Goal: Information Seeking & Learning: Learn about a topic

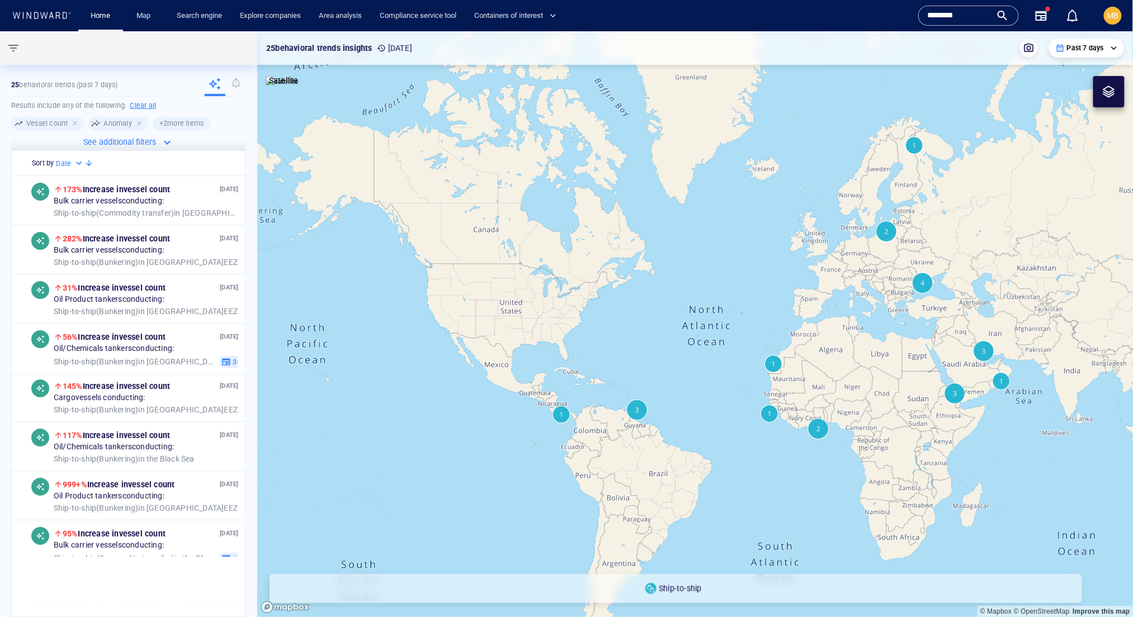
drag, startPoint x: 973, startPoint y: 14, endPoint x: 860, endPoint y: 9, distance: 113.6
click at [860, 9] on div "Home Map Search engine Explore companies Area analysis Compliance service tool …" at bounding box center [568, 15] width 1116 height 31
paste input "text"
type input "*******"
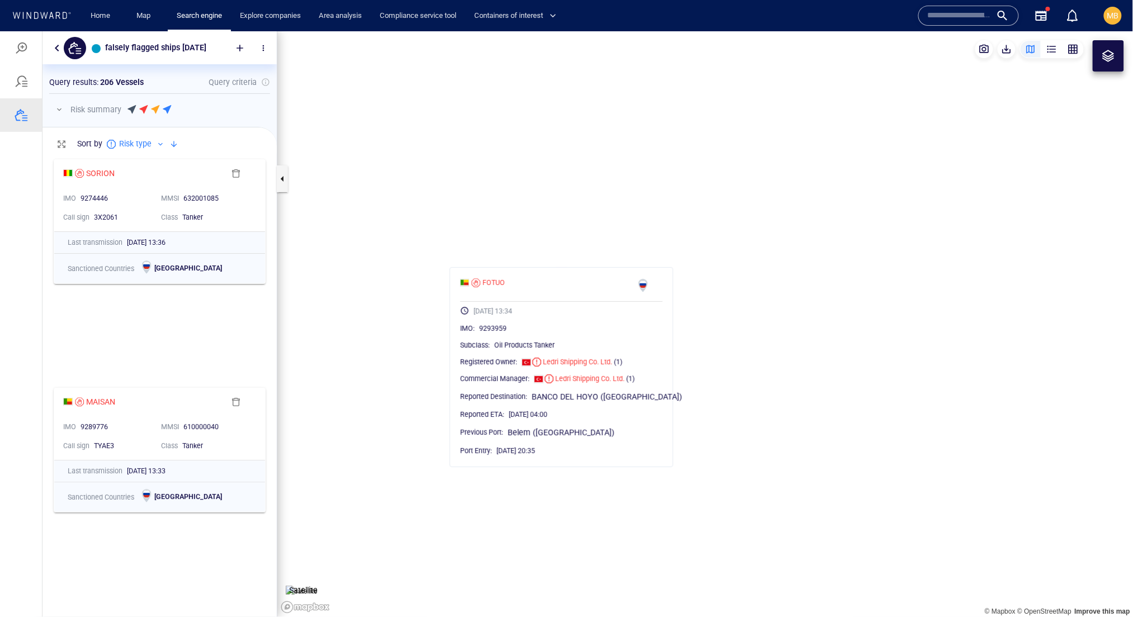
scroll to position [410, 234]
click at [927, 24] on input "text" at bounding box center [959, 15] width 64 height 17
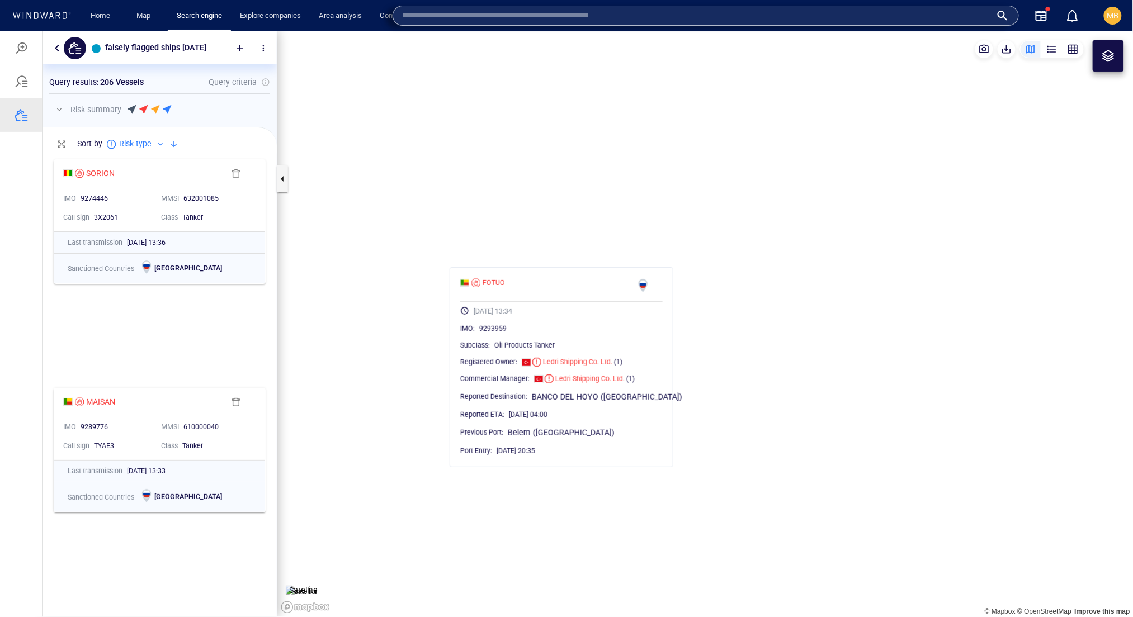
paste input "*******"
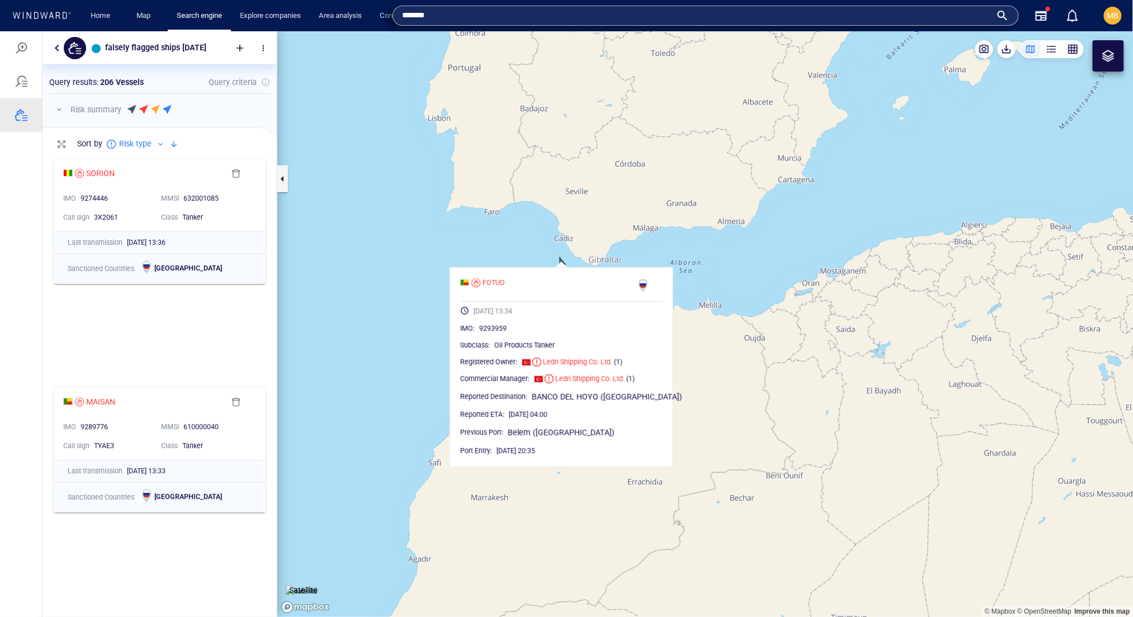
type input "*******"
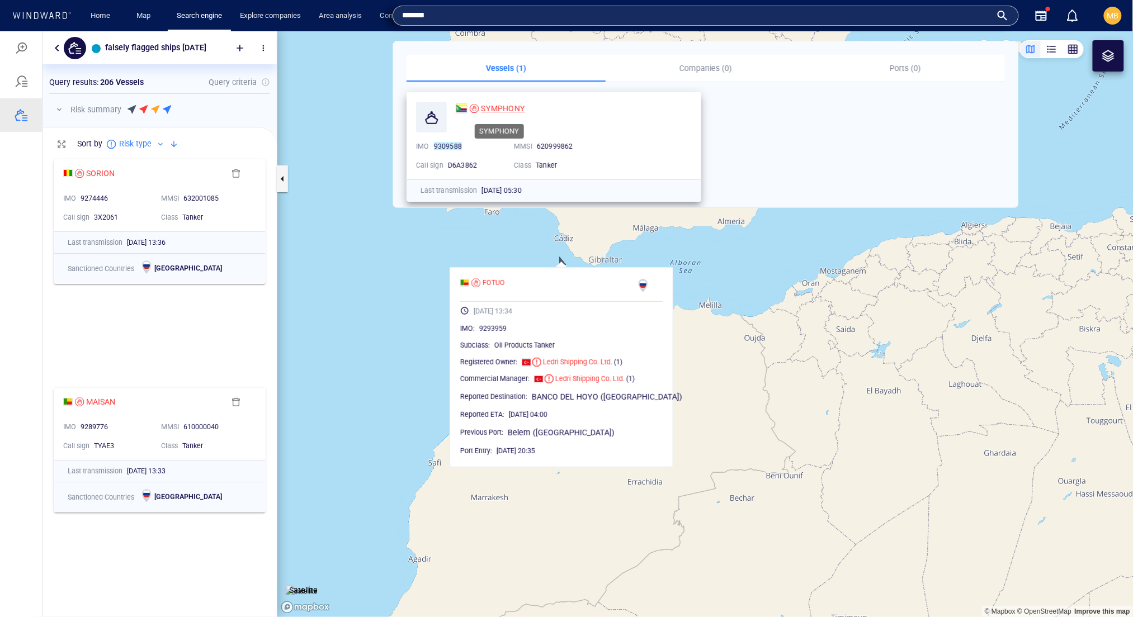
click at [517, 104] on span "SYMPHONY" at bounding box center [503, 108] width 44 height 9
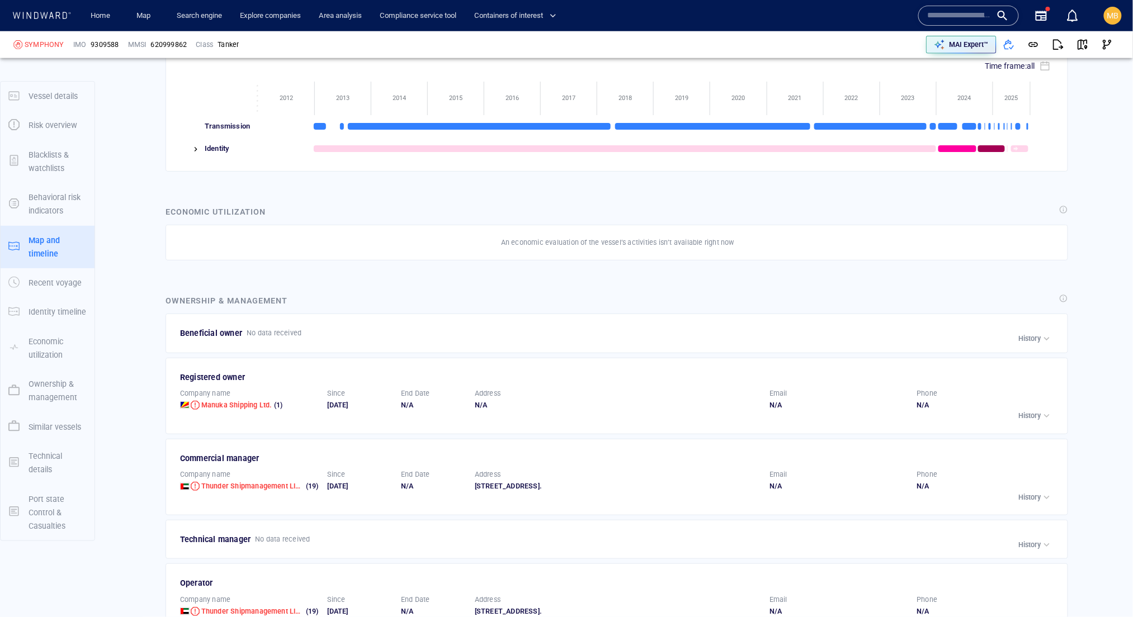
scroll to position [2249, 0]
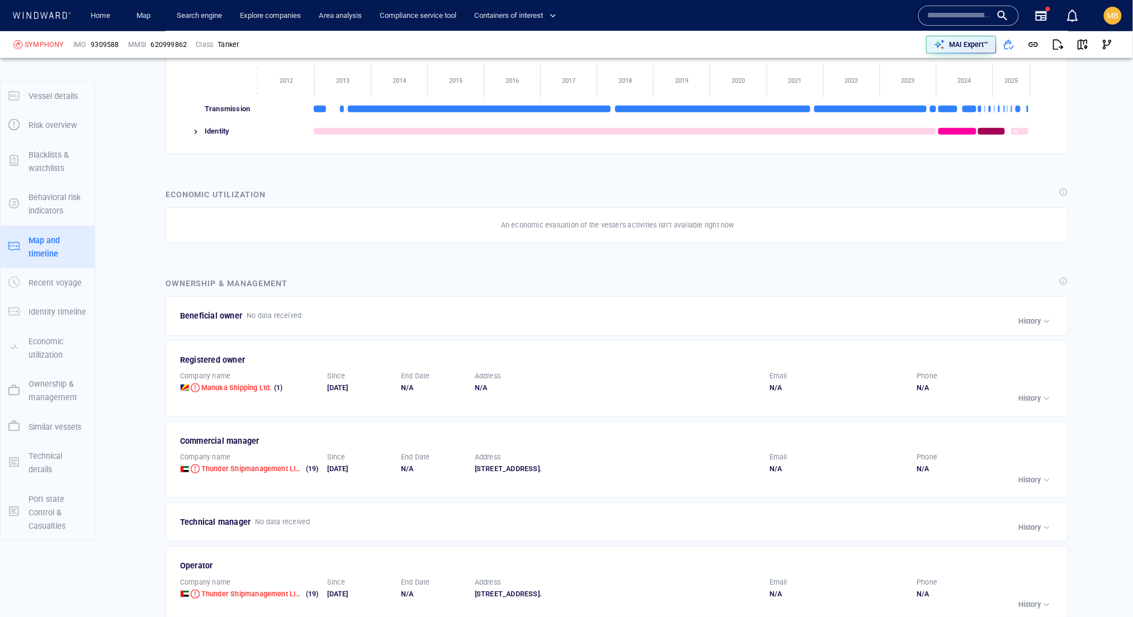
scroll to position [180602, 0]
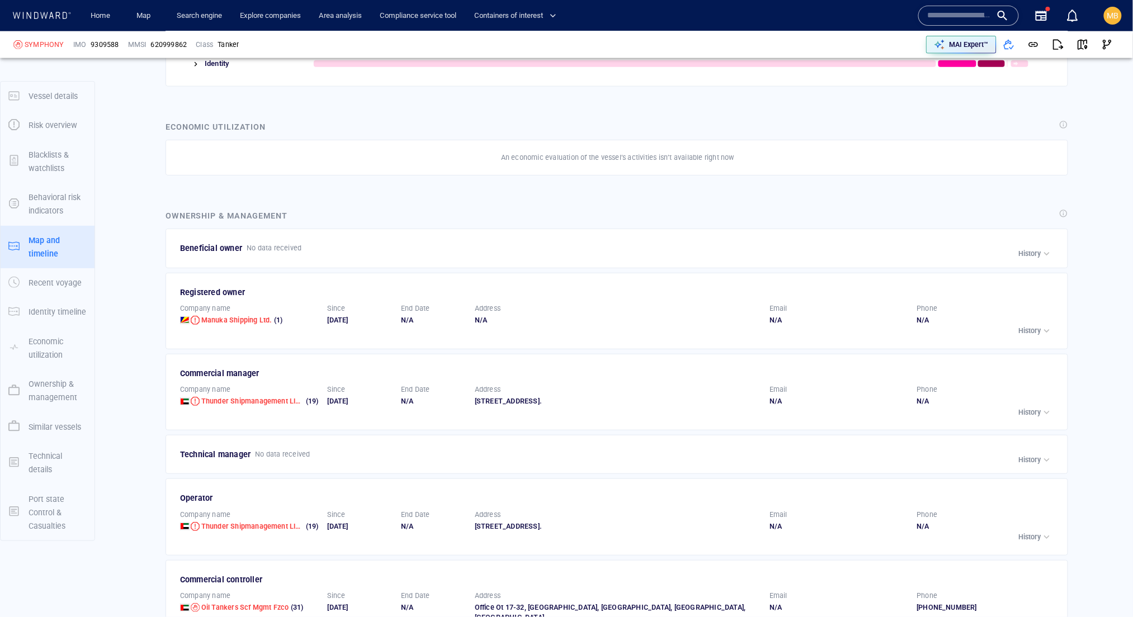
scroll to position [2252, 0]
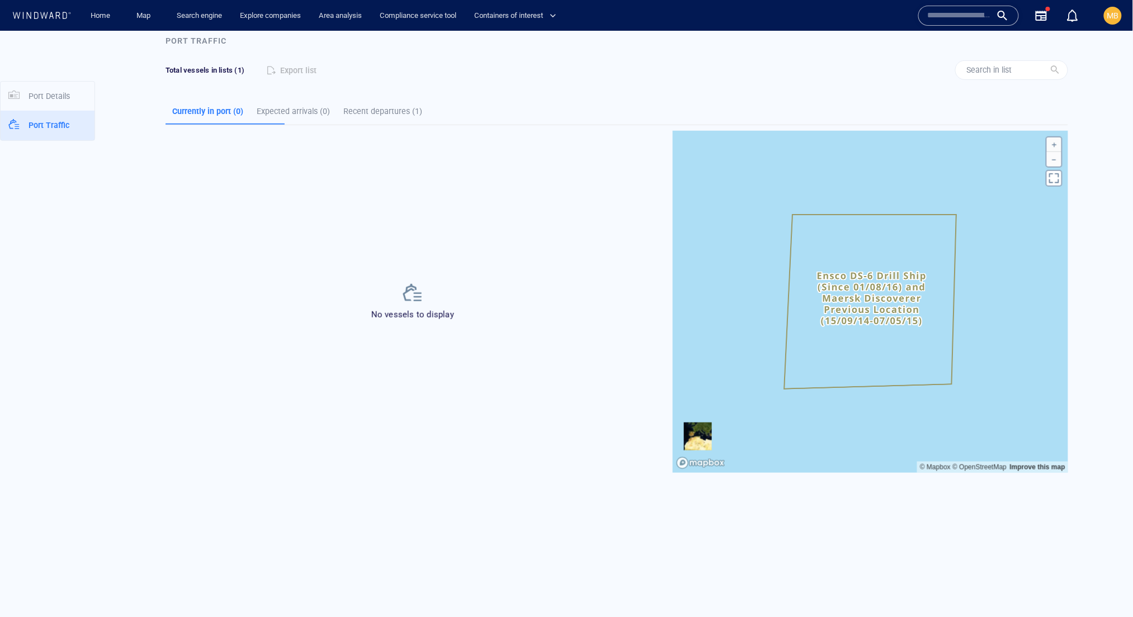
scroll to position [249, 0]
click at [1052, 164] on button "Zoom out" at bounding box center [1054, 156] width 15 height 15
click at [1053, 164] on button "Zoom out" at bounding box center [1054, 156] width 15 height 15
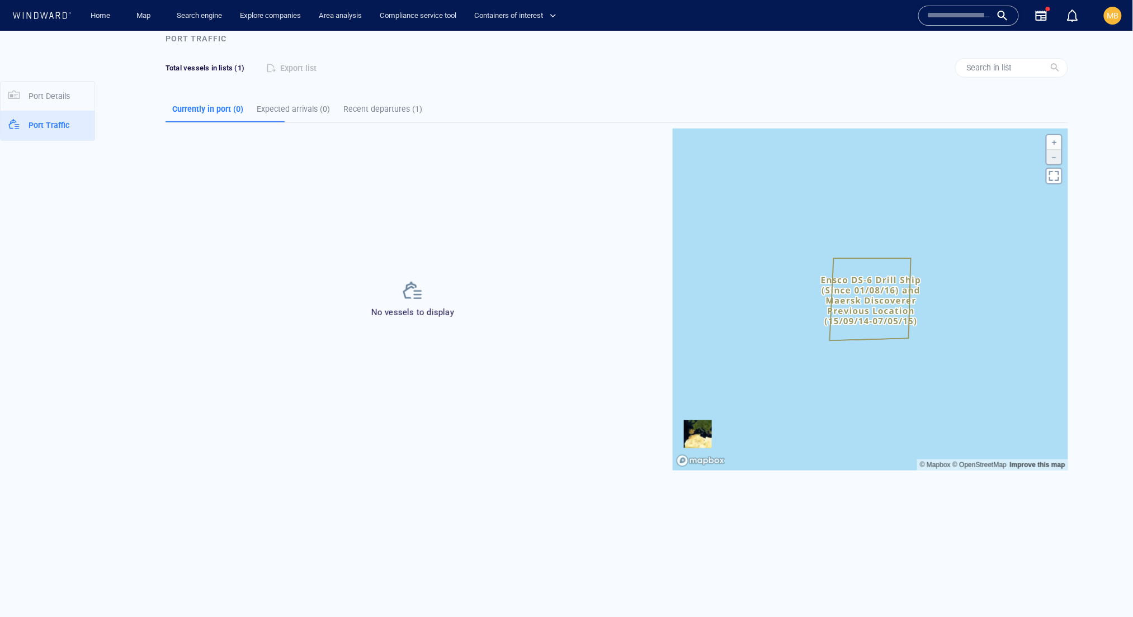
click at [1053, 164] on button "Zoom out" at bounding box center [1054, 156] width 15 height 15
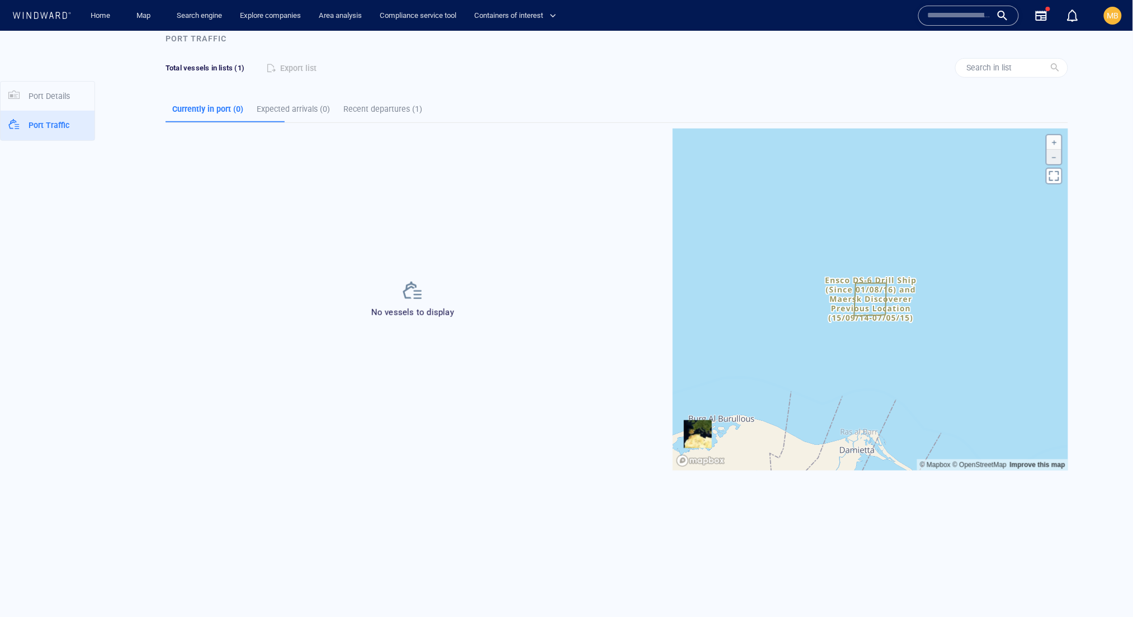
click at [1052, 164] on button "Zoom out" at bounding box center [1054, 156] width 15 height 15
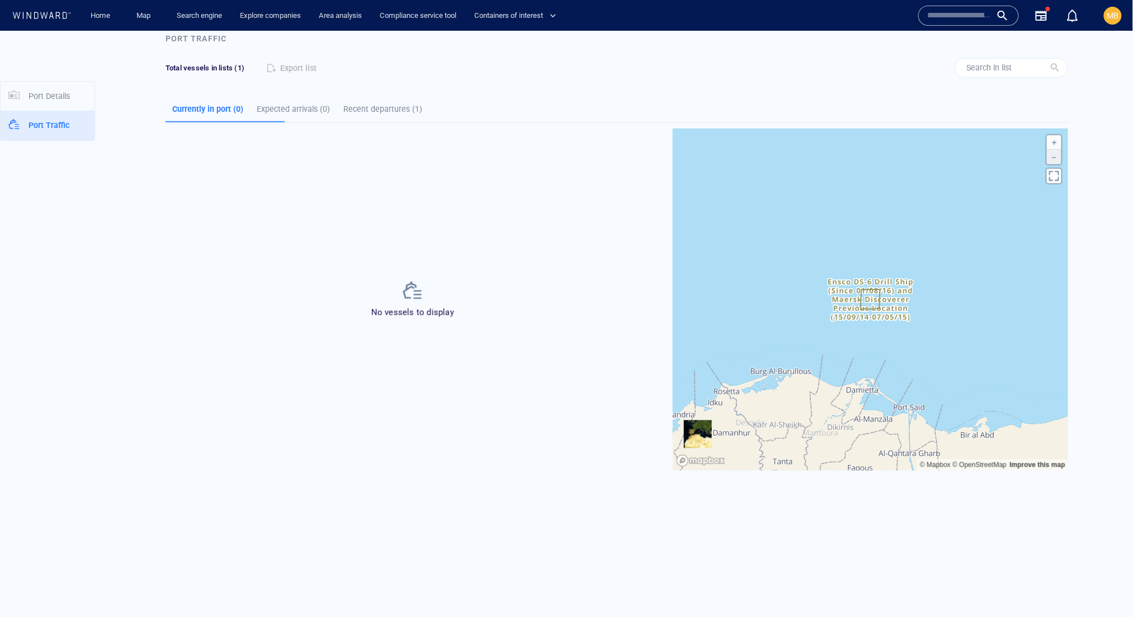
click at [1052, 164] on button "Zoom out" at bounding box center [1054, 156] width 15 height 15
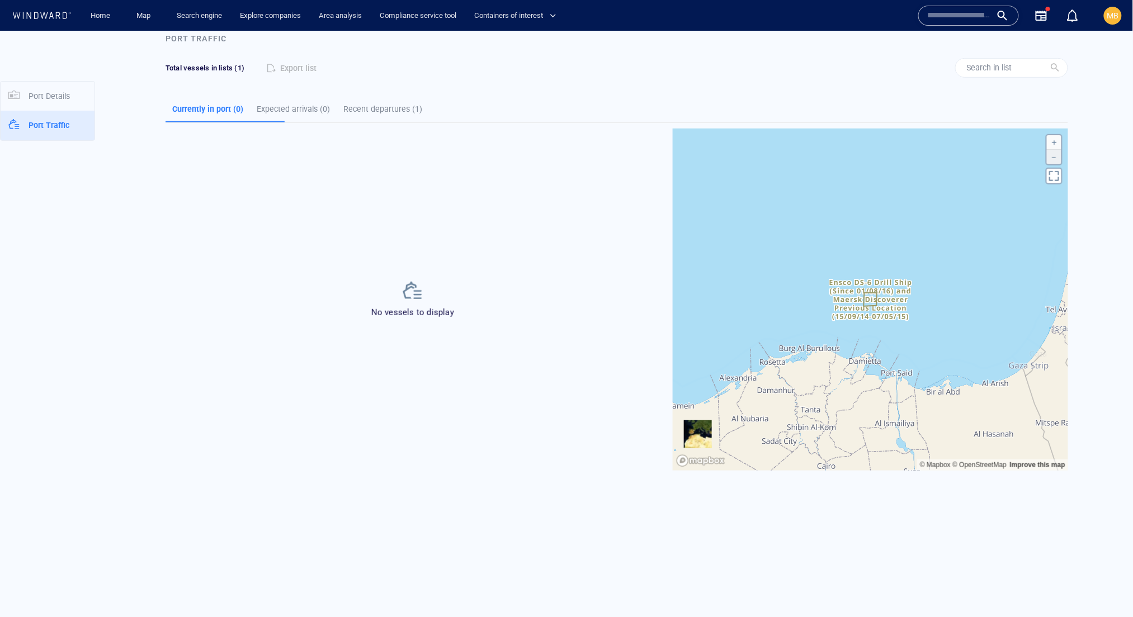
click at [1053, 164] on button "Zoom out" at bounding box center [1054, 156] width 15 height 15
click at [1054, 164] on button "Zoom out" at bounding box center [1054, 156] width 15 height 15
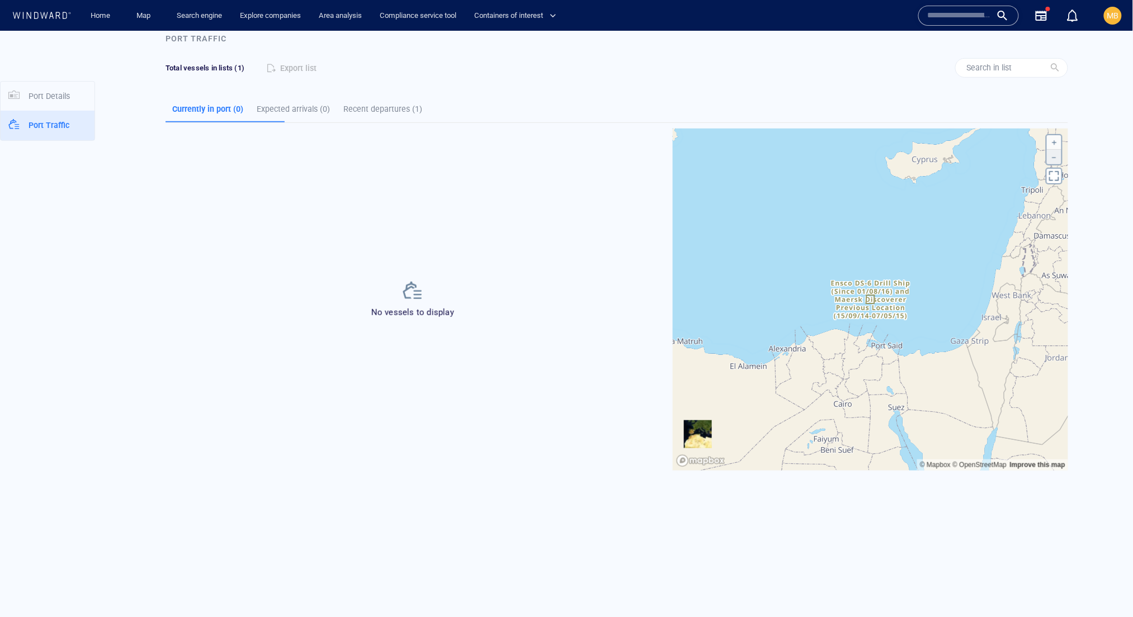
click at [1054, 164] on button "Zoom out" at bounding box center [1054, 156] width 15 height 15
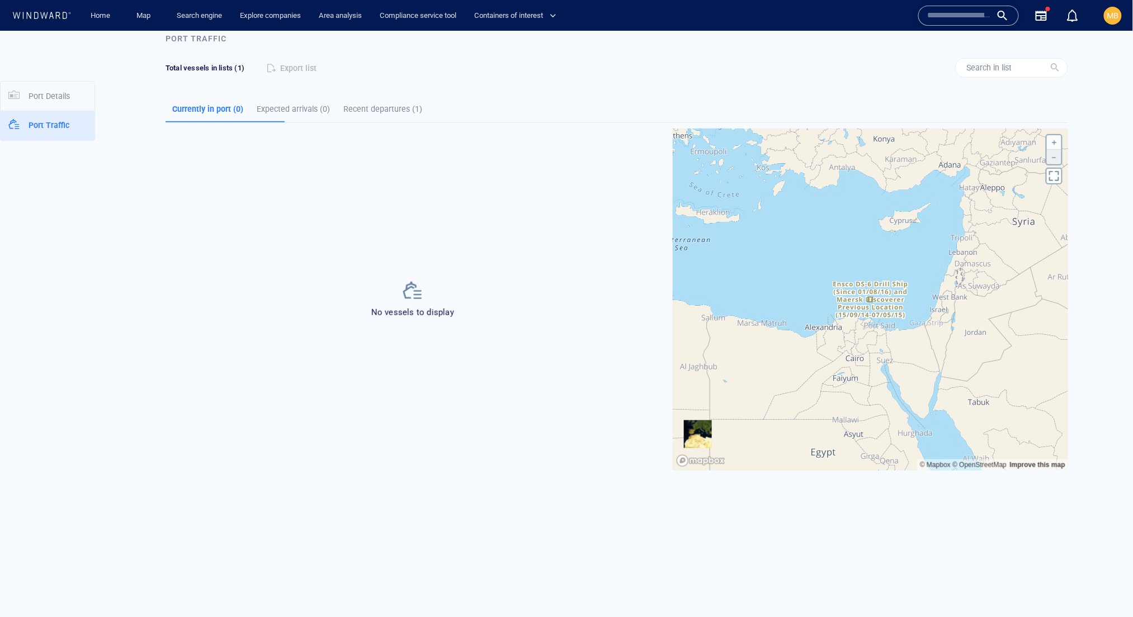
click at [1056, 164] on button "Zoom out" at bounding box center [1054, 156] width 15 height 15
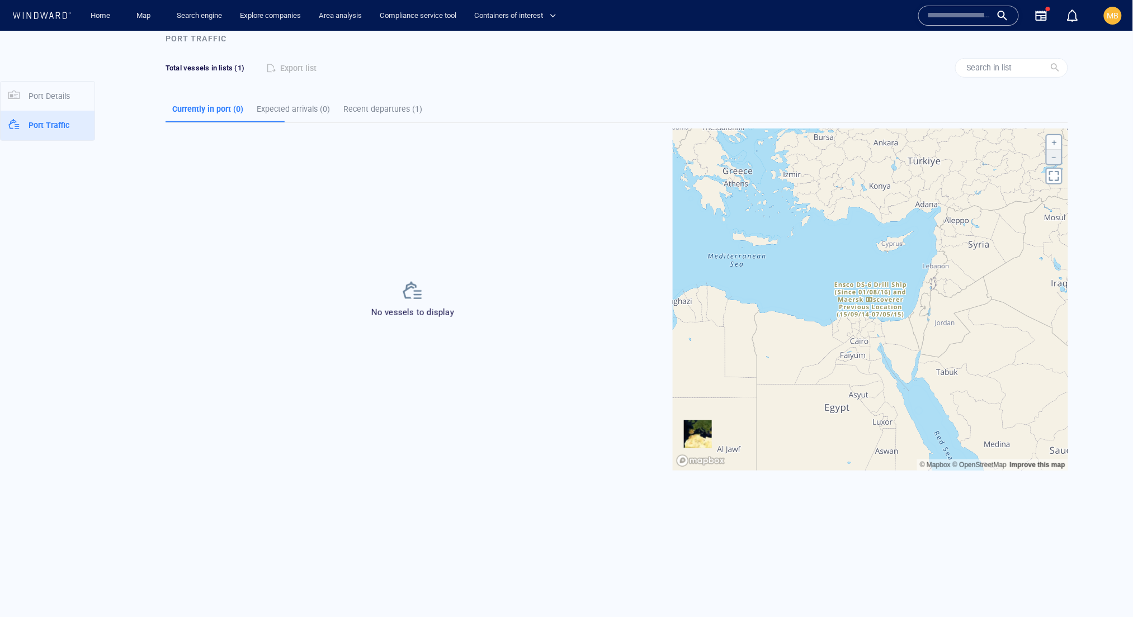
click at [1056, 164] on button "Zoom out" at bounding box center [1054, 156] width 15 height 15
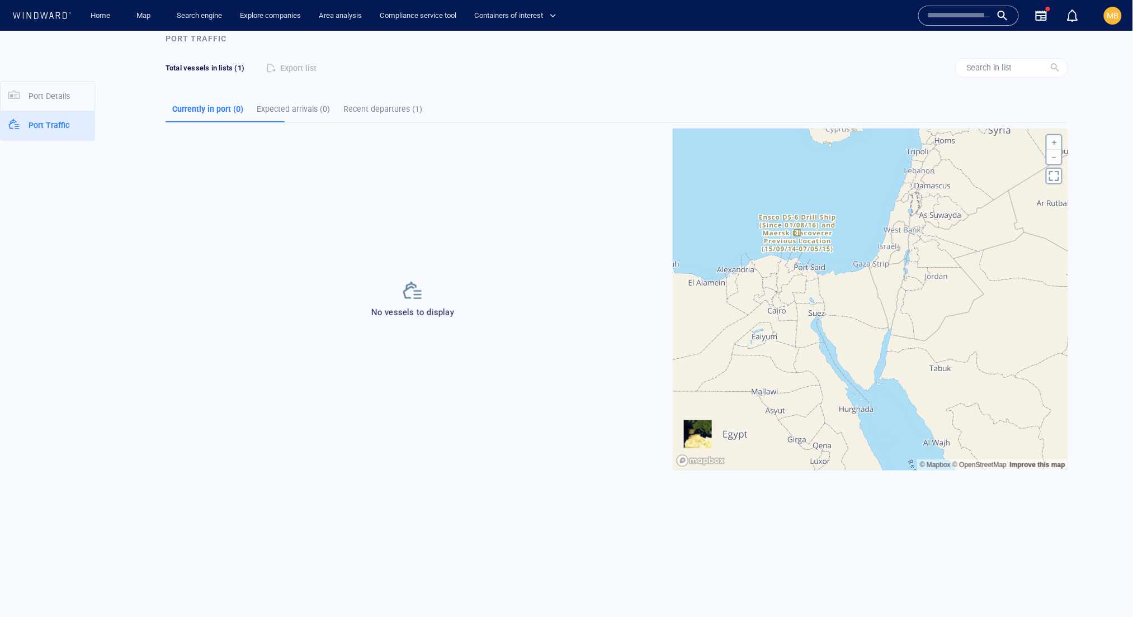
drag, startPoint x: 848, startPoint y: 387, endPoint x: 893, endPoint y: 403, distance: 47.9
click at [893, 403] on canvas "Map" at bounding box center [870, 299] width 395 height 342
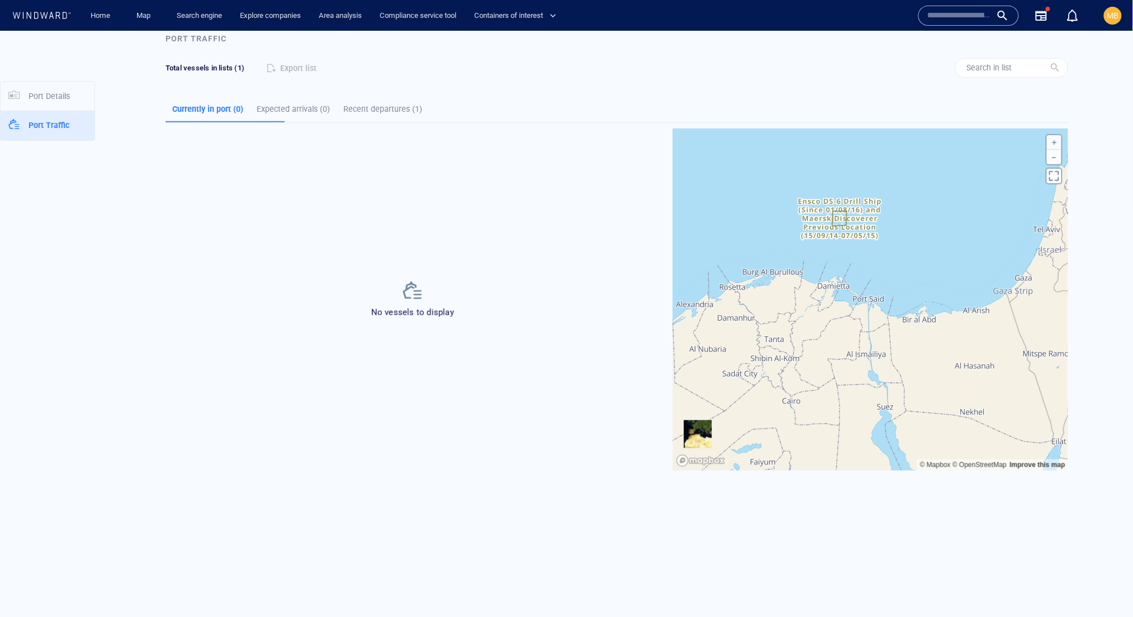
drag, startPoint x: 850, startPoint y: 311, endPoint x: 897, endPoint y: 337, distance: 53.3
click at [897, 337] on canvas "Map" at bounding box center [870, 299] width 395 height 342
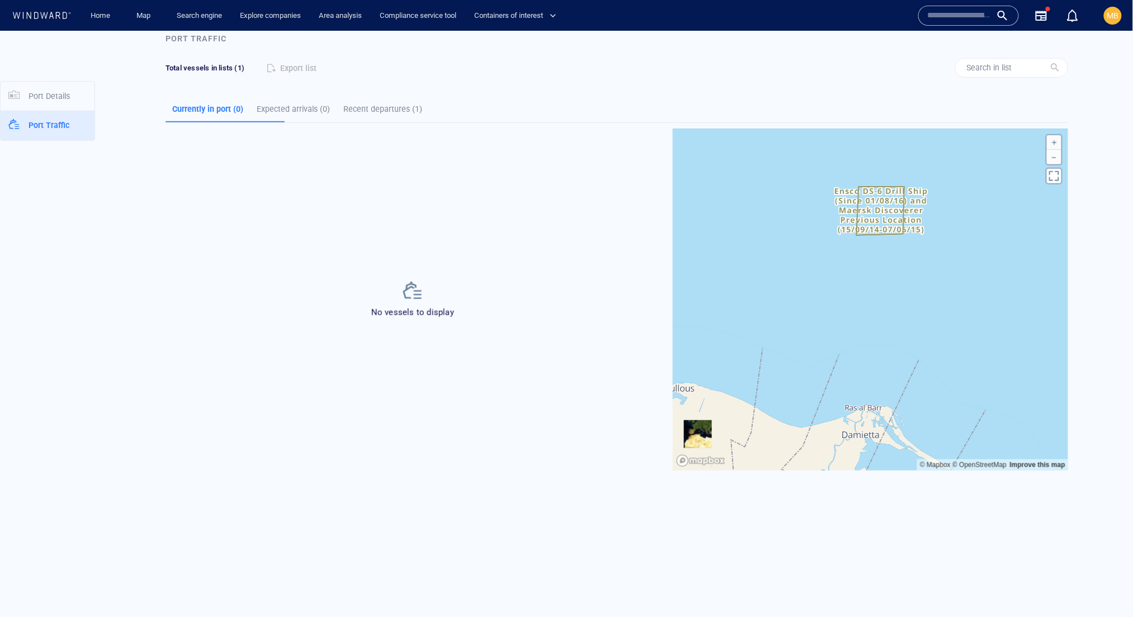
drag, startPoint x: 884, startPoint y: 321, endPoint x: 883, endPoint y: 356, distance: 34.7
click at [884, 351] on canvas "Map" at bounding box center [870, 299] width 395 height 342
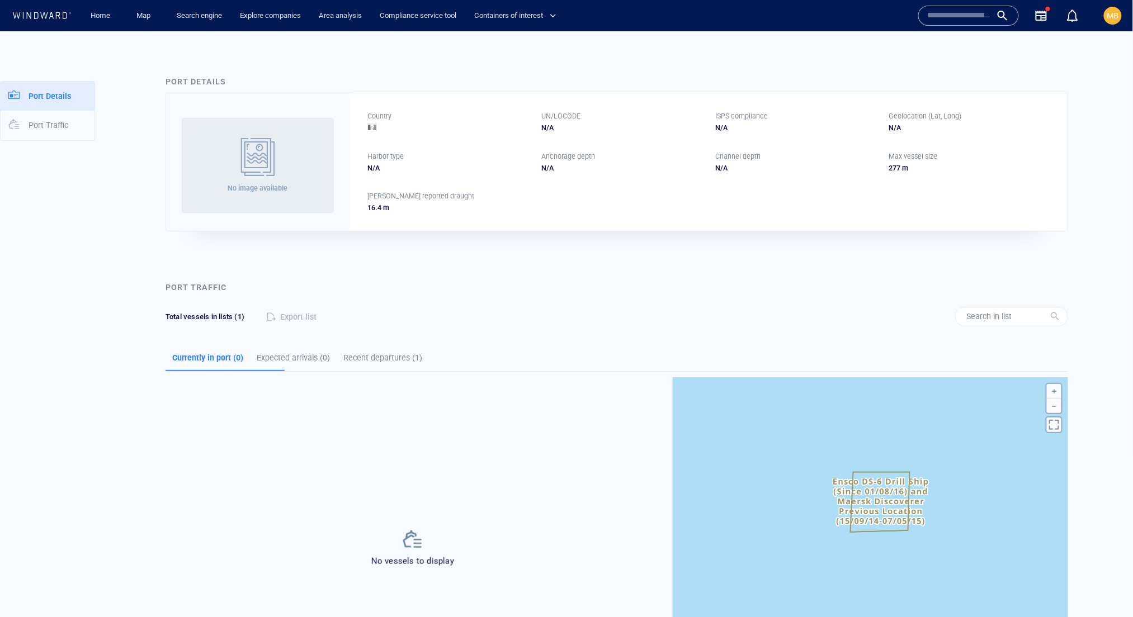
scroll to position [0, 0]
click at [105, 15] on link "Home" at bounding box center [101, 16] width 29 height 20
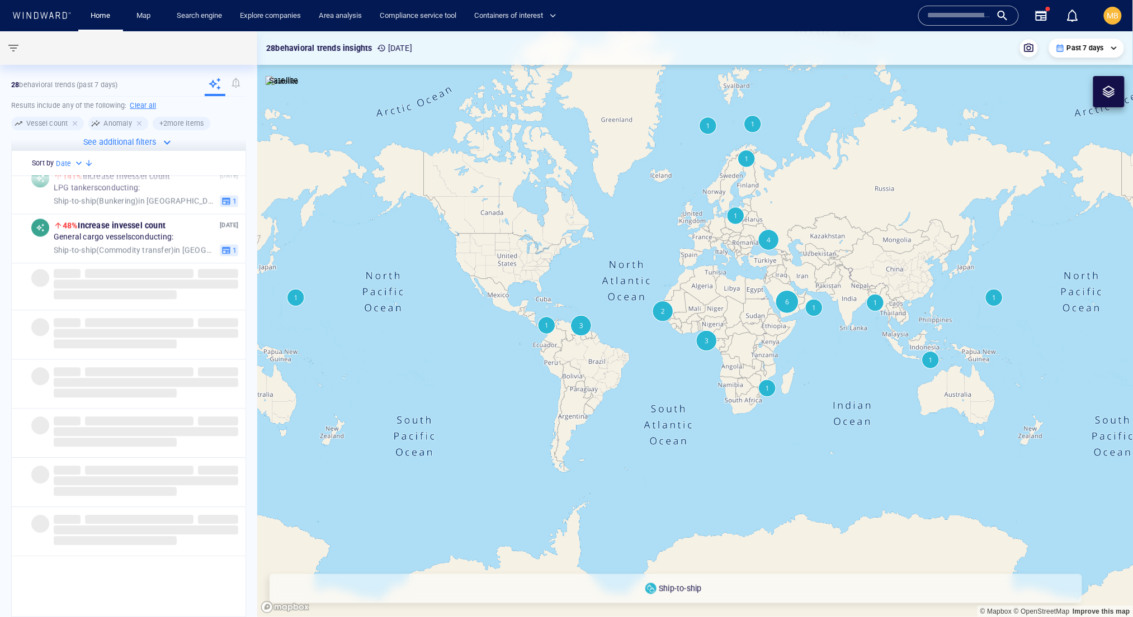
drag, startPoint x: 668, startPoint y: 230, endPoint x: 591, endPoint y: 275, distance: 88.2
click at [598, 272] on canvas "Map" at bounding box center [695, 324] width 876 height 586
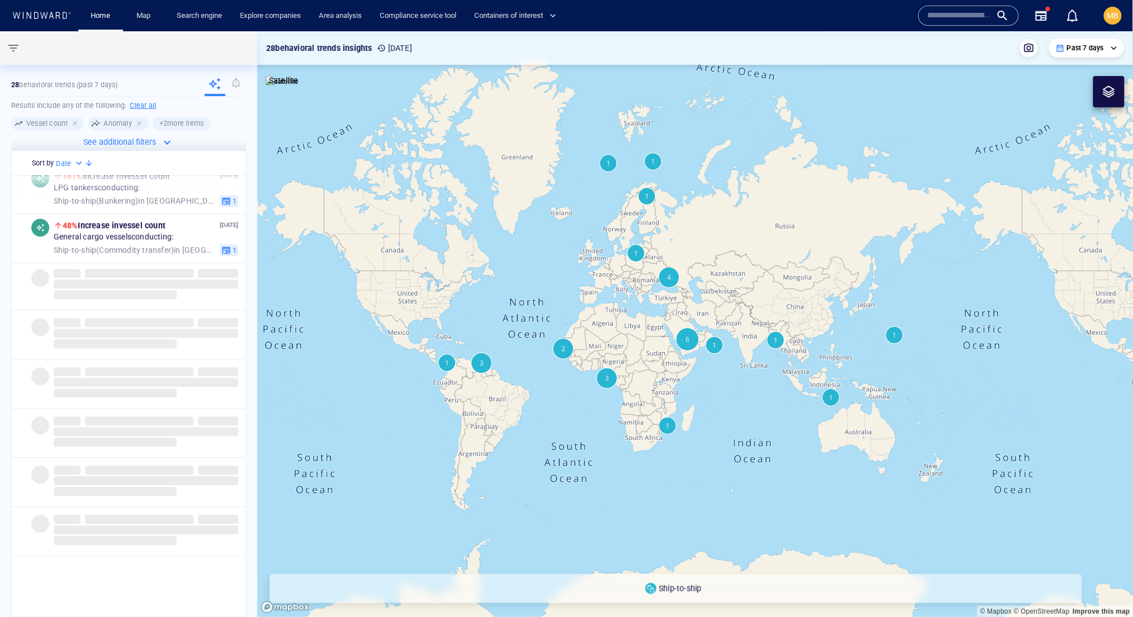
drag, startPoint x: 600, startPoint y: 211, endPoint x: 600, endPoint y: 273, distance: 62.1
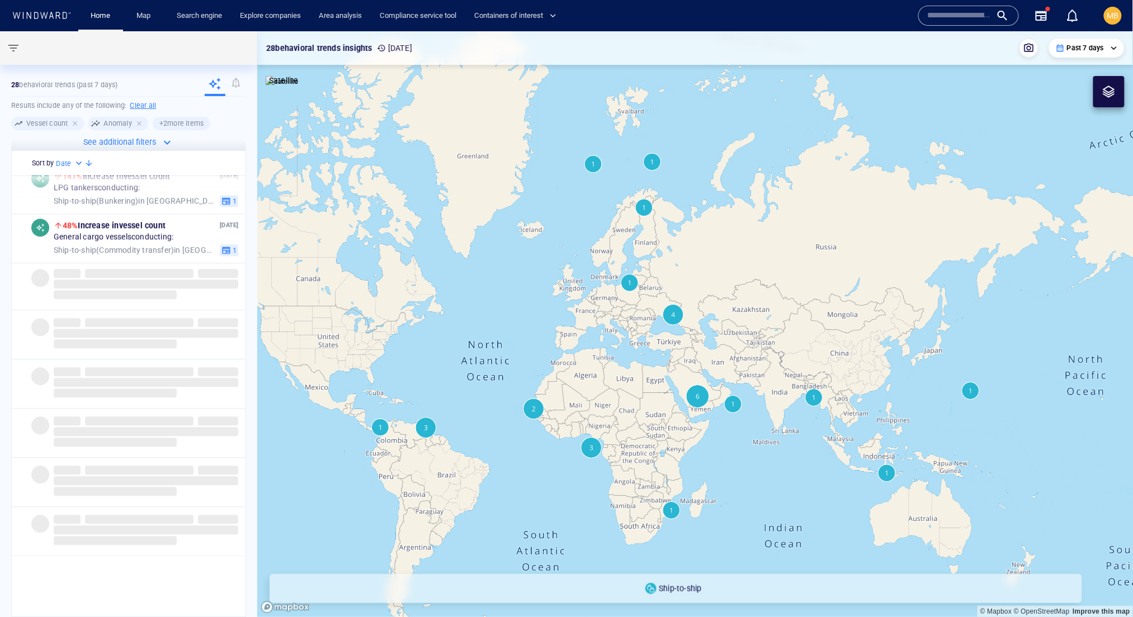
click at [600, 273] on canvas "Map" at bounding box center [695, 324] width 876 height 586
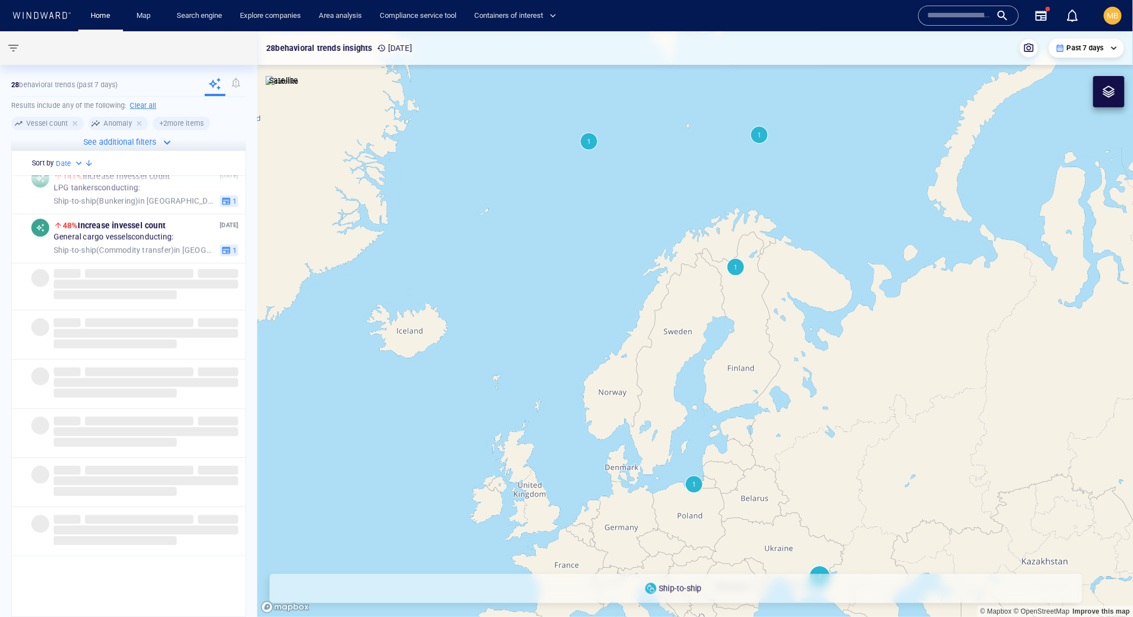
click at [585, 140] on canvas "Map" at bounding box center [695, 324] width 876 height 586
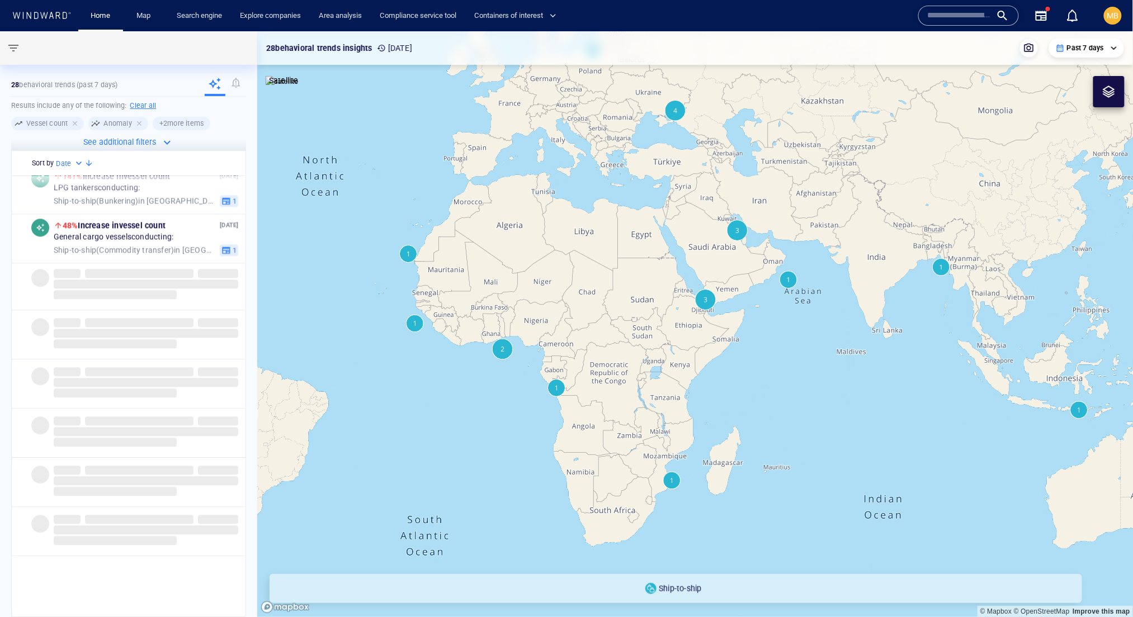
click at [700, 306] on canvas "Map" at bounding box center [695, 324] width 876 height 586
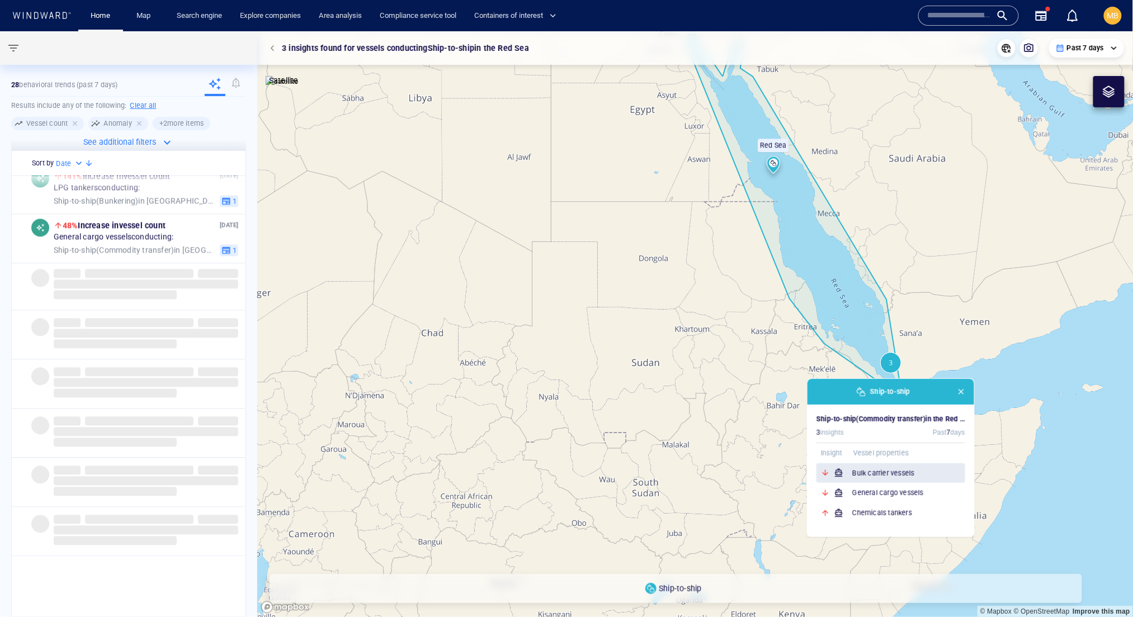
click at [868, 479] on h6 "Bulk carrier vessels" at bounding box center [908, 473] width 113 height 11
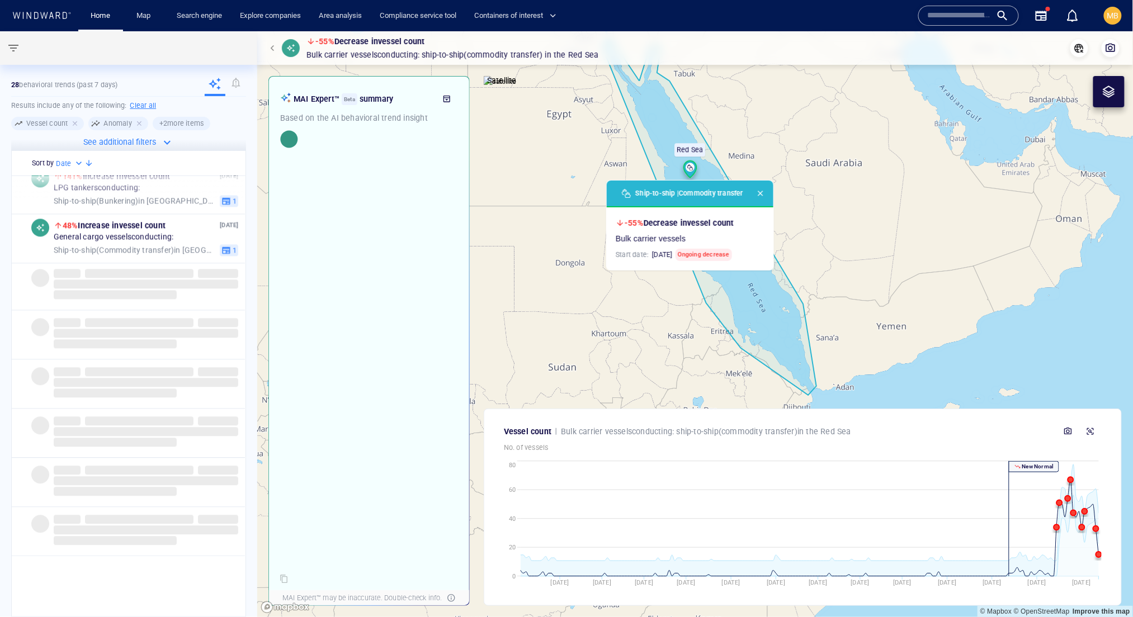
drag, startPoint x: 864, startPoint y: 372, endPoint x: 783, endPoint y: 376, distance: 80.6
click at [783, 376] on canvas "Map" at bounding box center [695, 324] width 876 height 586
